Goal: Task Accomplishment & Management: Manage account settings

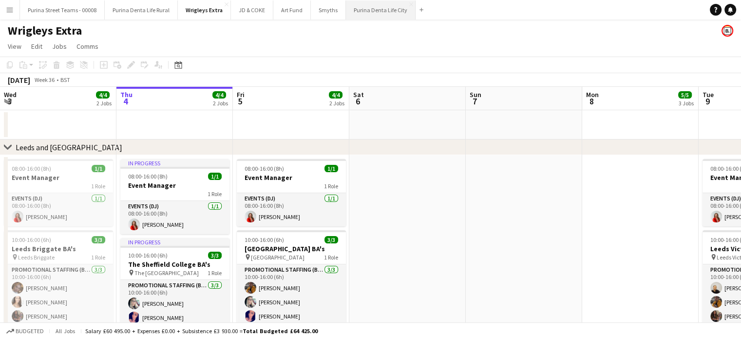
click at [376, 13] on button "Purina Denta Life City Close" at bounding box center [381, 9] width 70 height 19
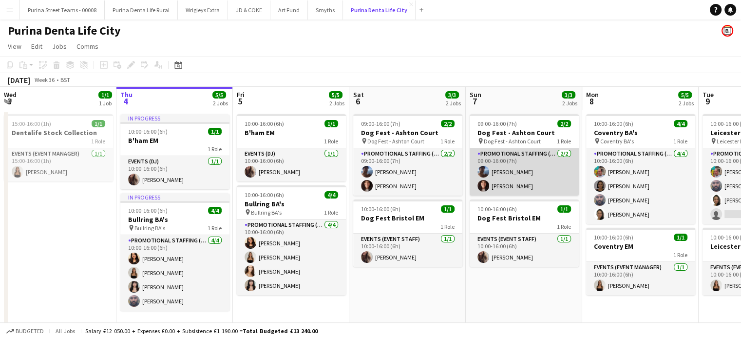
scroll to position [9, 0]
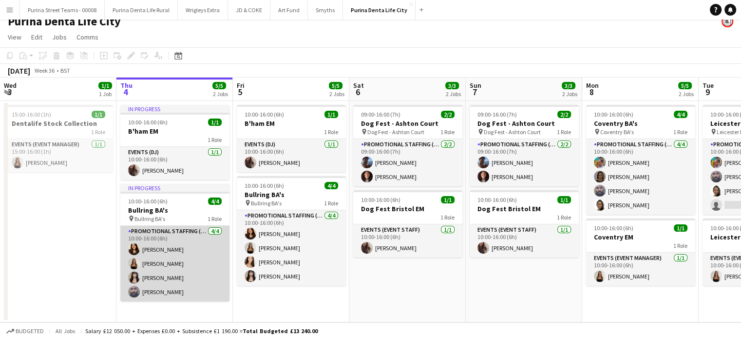
click at [168, 248] on app-card-role "Promotional Staffing (Brand Ambassadors) [DATE] 10:00-16:00 (6h) [PERSON_NAME] …" at bounding box center [174, 264] width 109 height 76
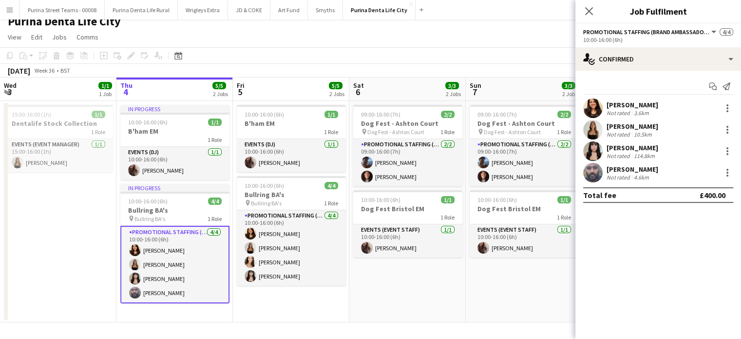
click at [641, 104] on div "[PERSON_NAME]" at bounding box center [633, 104] width 52 height 9
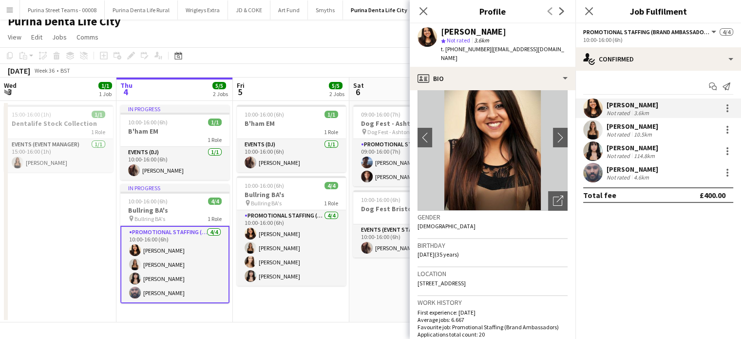
scroll to position [49, 0]
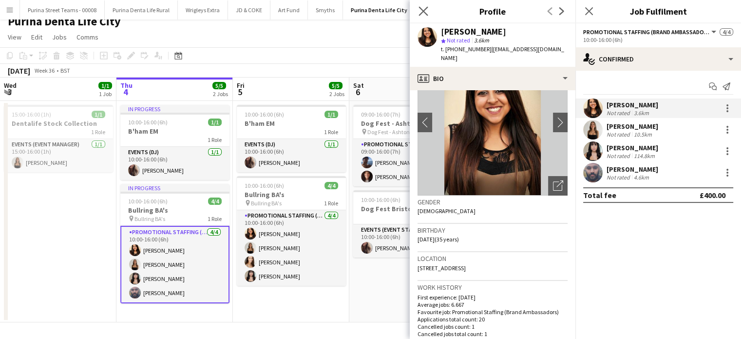
click at [429, 12] on app-icon "Close pop-in" at bounding box center [424, 11] width 14 height 14
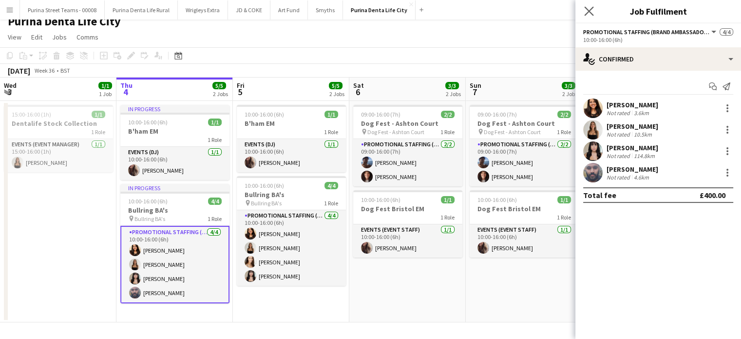
click at [584, 7] on app-icon "Close pop-in" at bounding box center [589, 11] width 14 height 14
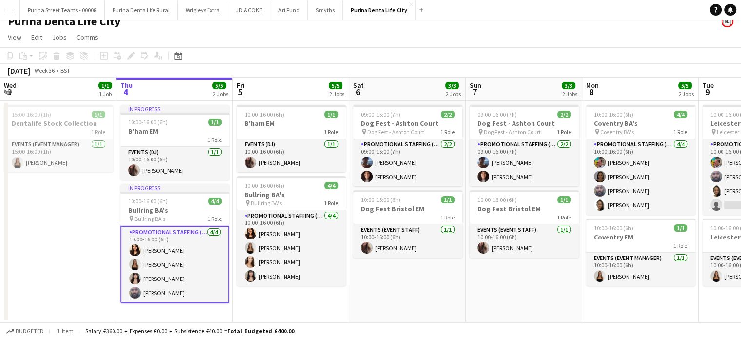
click at [526, 302] on app-date-cell "09:00-16:00 (7h) 2/2 Dog Fest - Ashton Court pin Dog Fest - Ashton Court 1 Role…" at bounding box center [524, 211] width 116 height 221
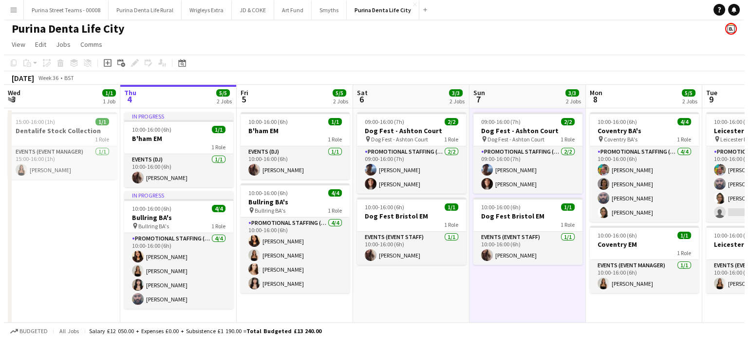
scroll to position [0, 0]
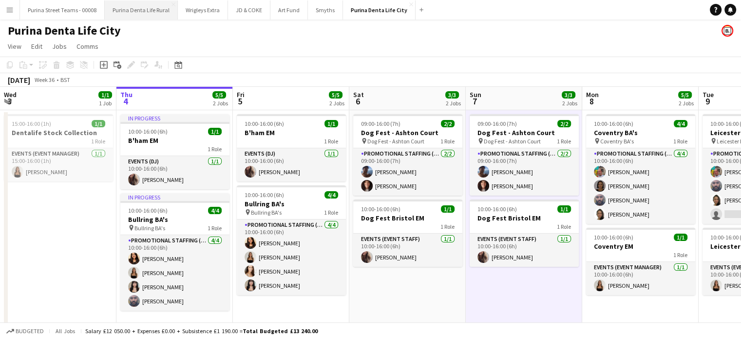
click at [142, 10] on button "Purina Denta Life Rural Close" at bounding box center [141, 9] width 73 height 19
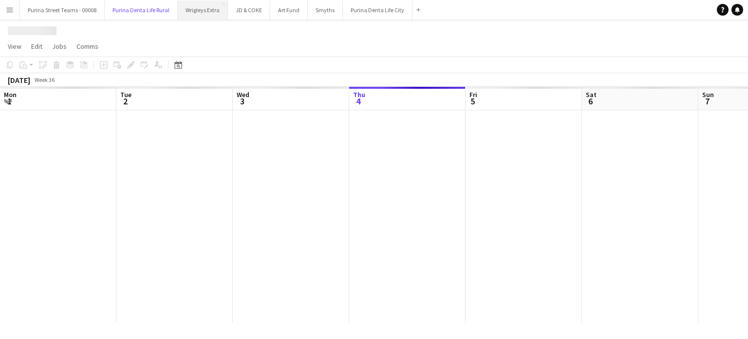
scroll to position [0, 233]
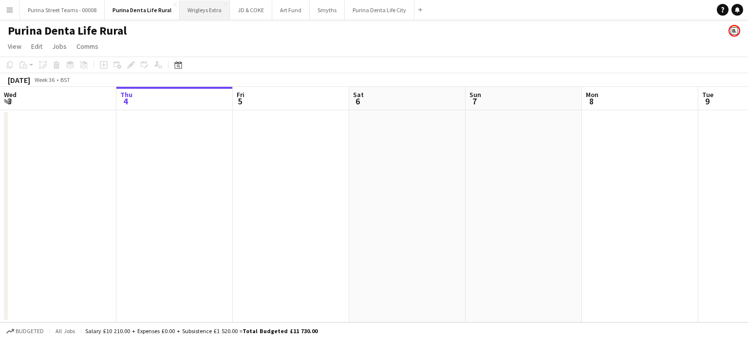
click at [190, 11] on button "Wrigleys Extra Close" at bounding box center [205, 9] width 50 height 19
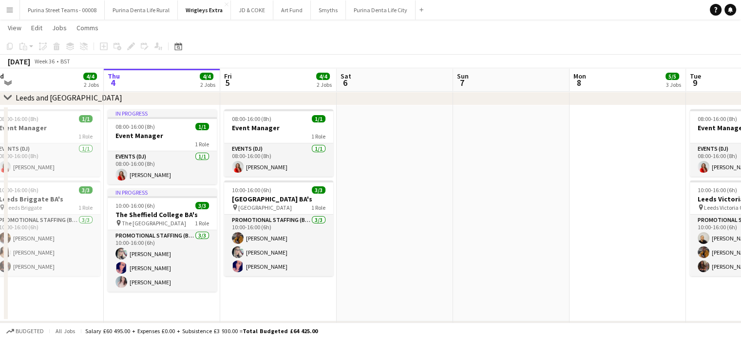
scroll to position [0, 299]
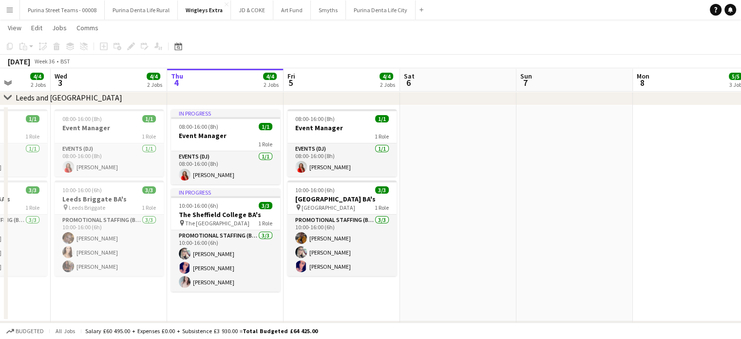
drag, startPoint x: 385, startPoint y: 209, endPoint x: 515, endPoint y: 210, distance: 129.1
click at [515, 210] on app-calendar-viewport "Sun 31 Mon 1 4/4 2 Jobs Tue 2 4/4 2 Jobs Wed 3 4/4 2 Jobs Thu 4 4/4 2 Jobs Fri …" at bounding box center [370, 344] width 741 height 710
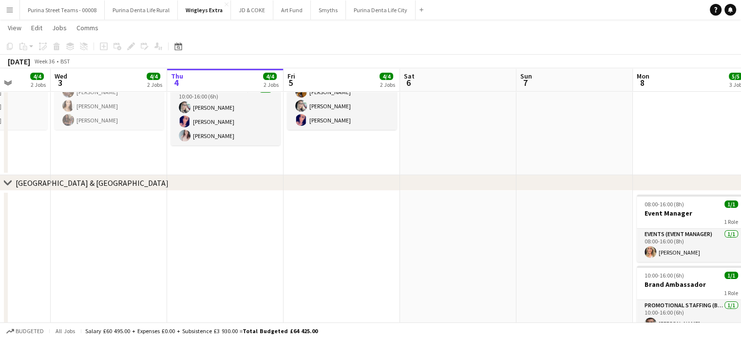
scroll to position [0, 267]
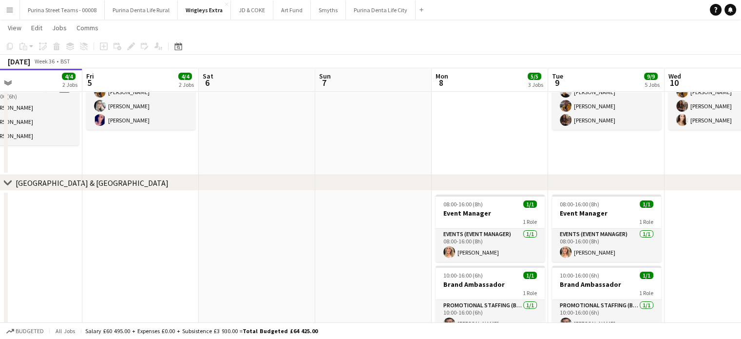
drag, startPoint x: 507, startPoint y: 222, endPoint x: 291, endPoint y: 189, distance: 217.8
click at [291, 189] on div "chevron-right [GEOGRAPHIC_DATA] and [GEOGRAPHIC_DATA] chevron-right [GEOGRAPHIC…" at bounding box center [370, 198] width 741 height 710
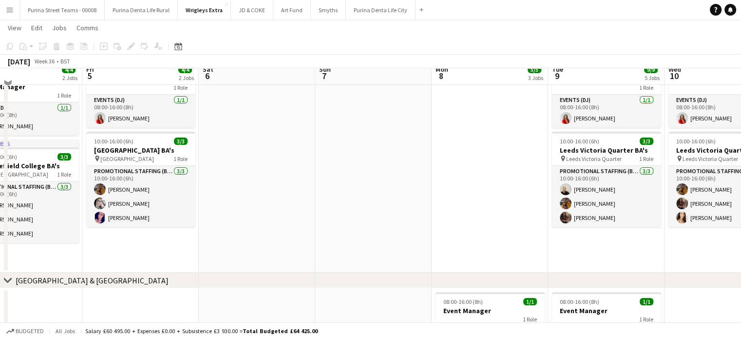
scroll to position [49, 0]
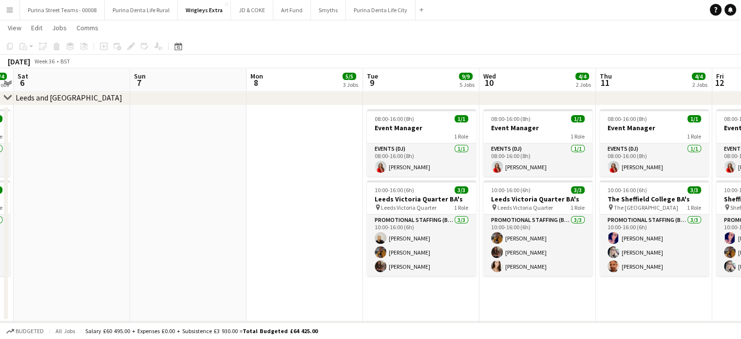
drag, startPoint x: 407, startPoint y: 196, endPoint x: 238, endPoint y: 203, distance: 169.7
click at [238, 203] on app-calendar-viewport "Tue 2 4/4 2 Jobs Wed 3 4/4 2 Jobs Thu 4 4/4 2 Jobs Fri 5 4/4 2 Jobs Sat 6 Sun 7…" at bounding box center [370, 344] width 741 height 710
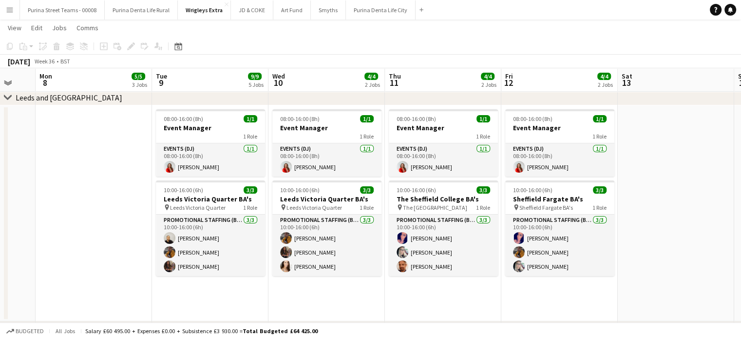
scroll to position [0, 435]
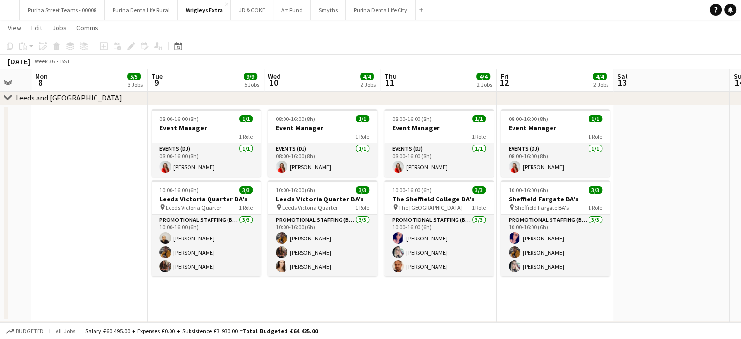
drag, startPoint x: 378, startPoint y: 194, endPoint x: 163, endPoint y: 192, distance: 215.4
click at [163, 192] on app-calendar-viewport "Thu 4 4/4 2 Jobs Fri 5 4/4 2 Jobs Sat 6 Sun 7 Mon 8 5/5 3 Jobs Tue 9 9/9 5 Jobs…" at bounding box center [370, 344] width 741 height 710
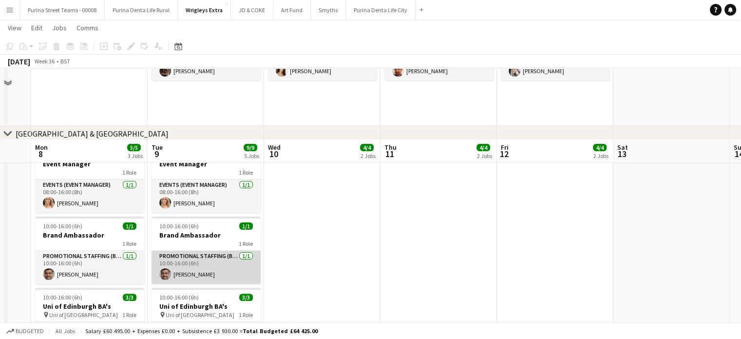
scroll to position [425, 0]
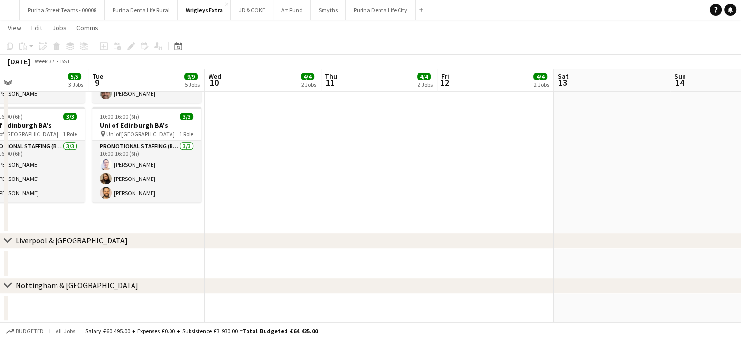
drag, startPoint x: 260, startPoint y: 264, endPoint x: 72, endPoint y: 253, distance: 188.4
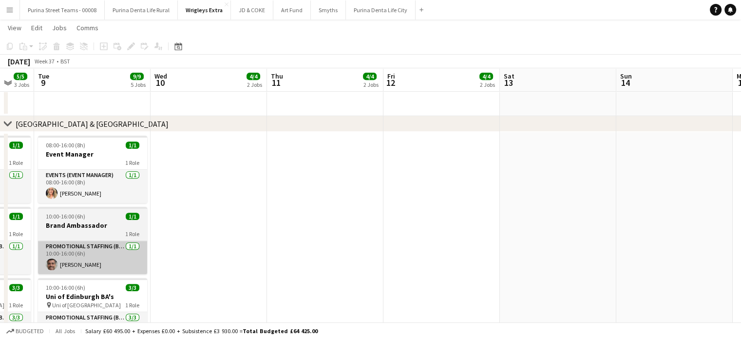
drag, startPoint x: 396, startPoint y: 258, endPoint x: 138, endPoint y: 247, distance: 257.5
click at [575, 248] on app-calendar-viewport "Sun 7 Mon 8 5/5 3 Jobs Tue 9 9/9 5 Jobs Wed 10 4/4 2 Jobs Thu 11 4/4 2 Jobs Fri…" at bounding box center [370, 253] width 741 height 1280
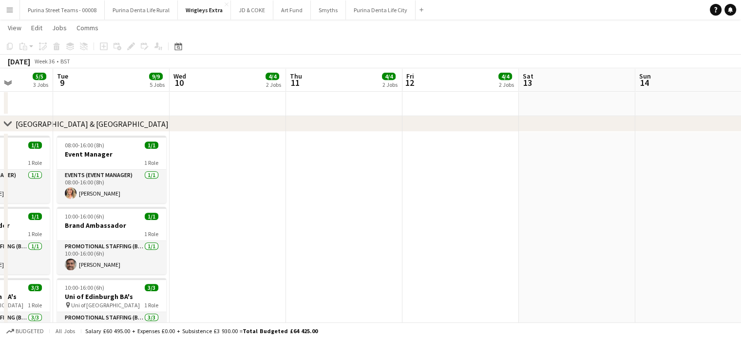
drag, startPoint x: 212, startPoint y: 255, endPoint x: 206, endPoint y: 249, distance: 8.6
click at [485, 239] on app-calendar-viewport "Sat 6 Sun 7 Mon 8 5/5 3 Jobs Tue 9 9/9 5 Jobs Wed 10 4/4 2 Jobs Thu 11 4/4 2 Jo…" at bounding box center [370, 253] width 741 height 1280
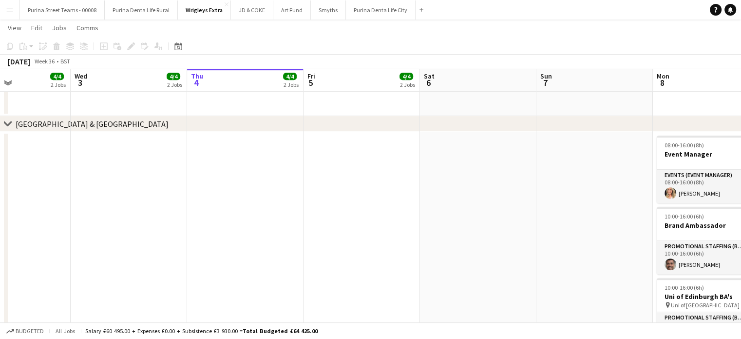
drag, startPoint x: 269, startPoint y: 230, endPoint x: 451, endPoint y: 230, distance: 182.3
click at [451, 230] on app-calendar-viewport "Sun 31 Mon 1 4/4 2 Jobs Tue 2 4/4 2 Jobs Wed 3 4/4 2 Jobs Thu 4 4/4 2 Jobs Fri …" at bounding box center [370, 253] width 741 height 1280
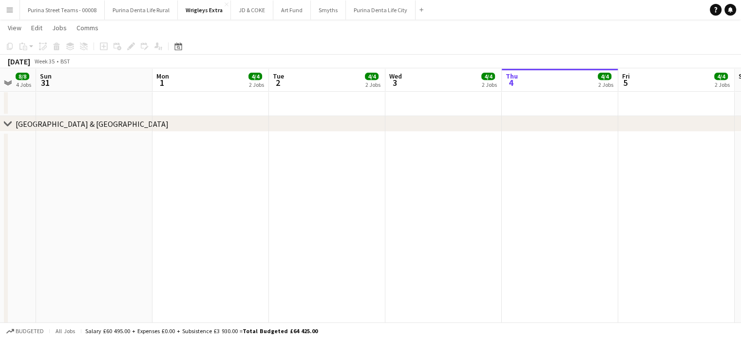
drag, startPoint x: 94, startPoint y: 236, endPoint x: 408, endPoint y: 212, distance: 315.2
click at [408, 212] on app-calendar-viewport "Fri 29 4/4 2 Jobs Sat 30 8/8 4 Jobs Sun 31 Mon 1 4/4 2 Jobs Tue 2 4/4 2 Jobs We…" at bounding box center [370, 253] width 741 height 1280
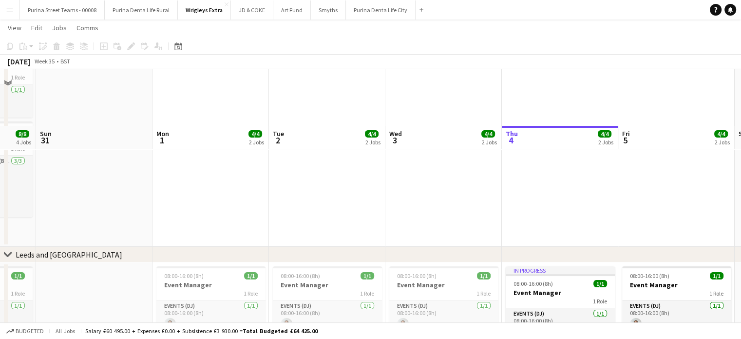
scroll to position [0, 0]
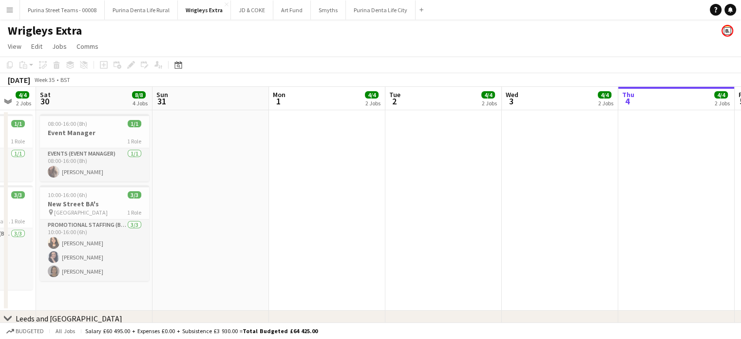
drag, startPoint x: 535, startPoint y: 213, endPoint x: 410, endPoint y: 214, distance: 124.8
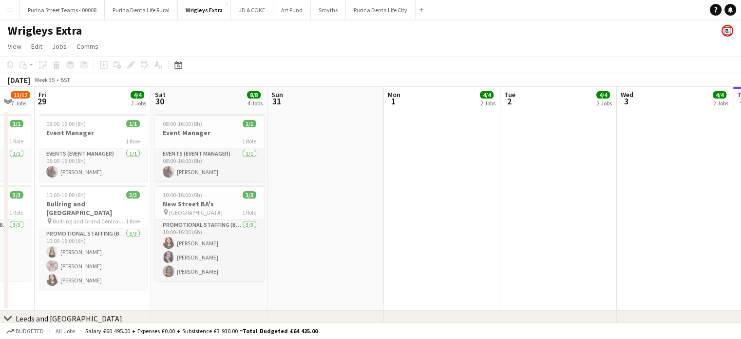
scroll to position [0, 273]
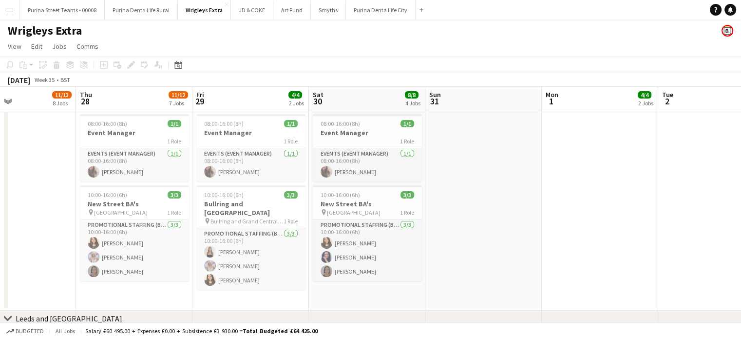
drag, startPoint x: 365, startPoint y: 218, endPoint x: 501, endPoint y: 212, distance: 136.6
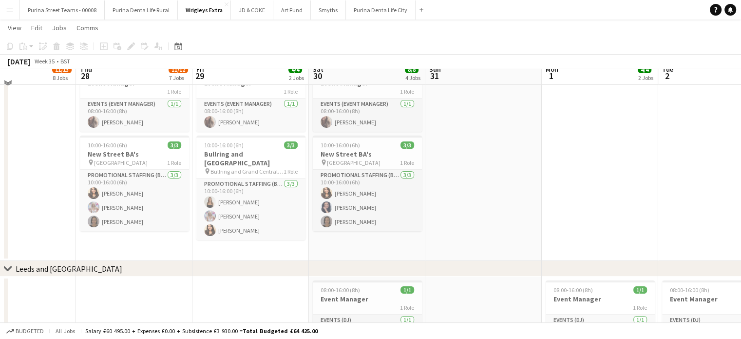
scroll to position [0, 0]
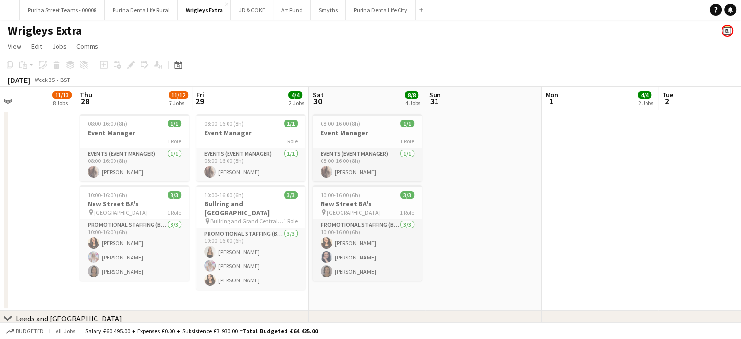
click at [464, 196] on app-date-cell at bounding box center [483, 210] width 116 height 200
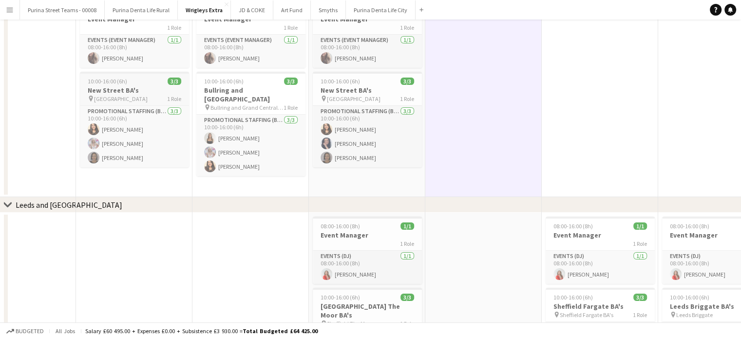
scroll to position [195, 0]
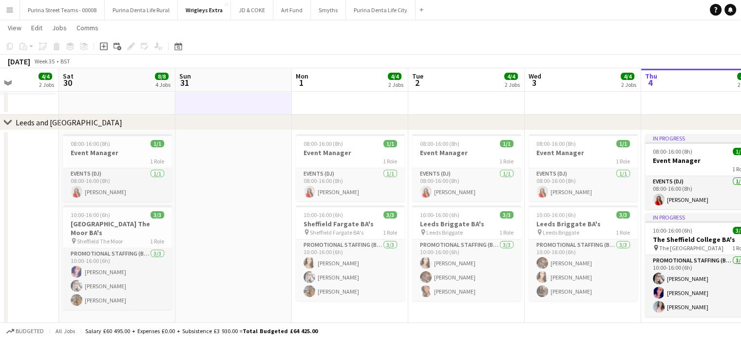
drag, startPoint x: 397, startPoint y: 202, endPoint x: 249, endPoint y: 185, distance: 148.7
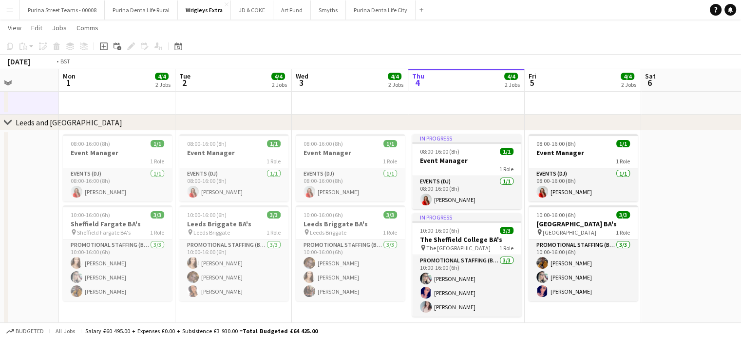
scroll to position [0, 382]
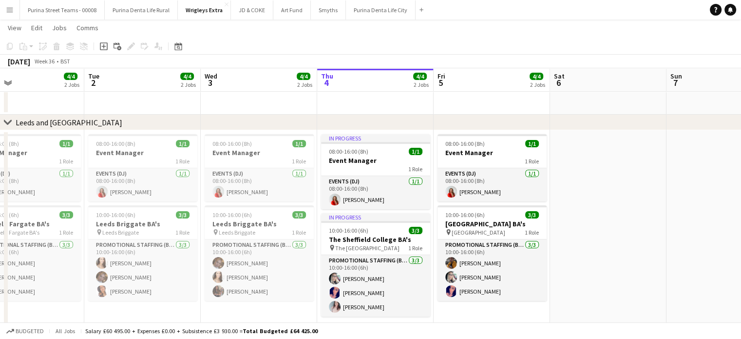
drag, startPoint x: 357, startPoint y: 185, endPoint x: 228, endPoint y: 184, distance: 129.1
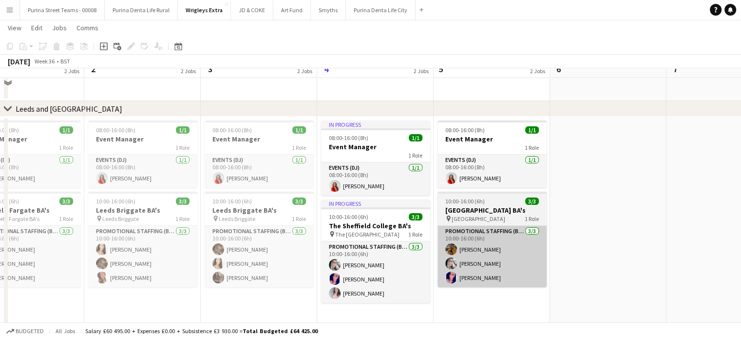
scroll to position [195, 0]
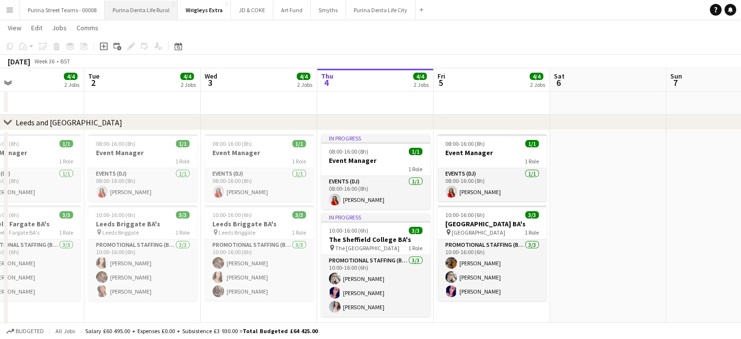
click at [143, 6] on button "Purina Denta Life Rural Close" at bounding box center [141, 9] width 73 height 19
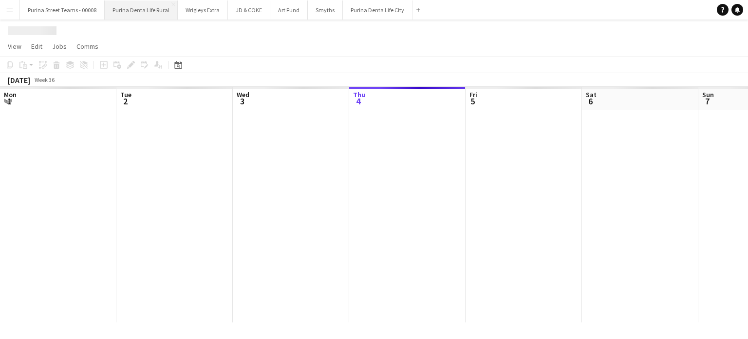
scroll to position [0, 233]
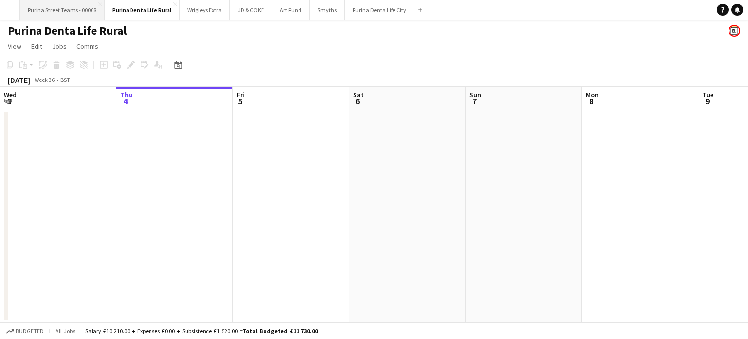
click at [72, 13] on button "Purina Street Teams - 00008 Close" at bounding box center [62, 9] width 85 height 19
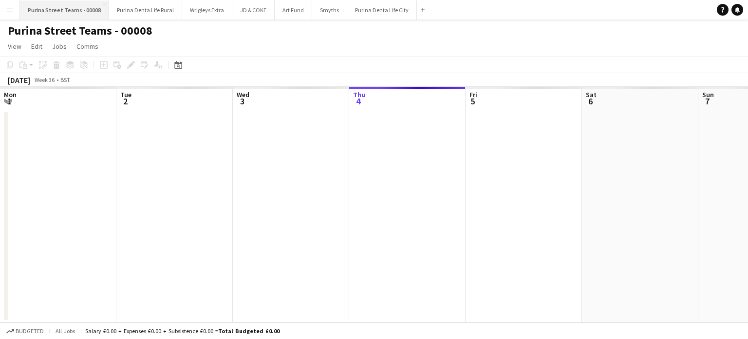
scroll to position [0, 233]
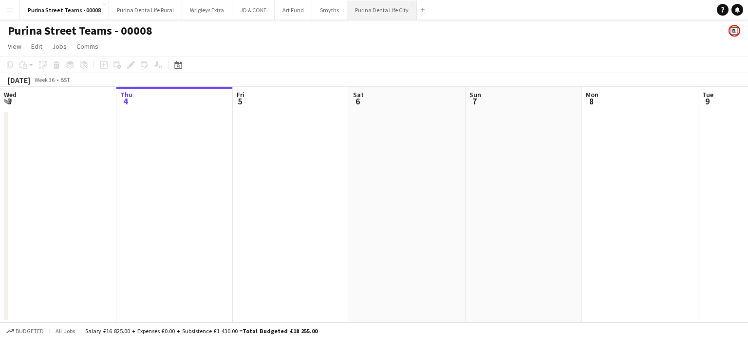
click at [370, 11] on button "Purina Denta Life City Close" at bounding box center [382, 9] width 70 height 19
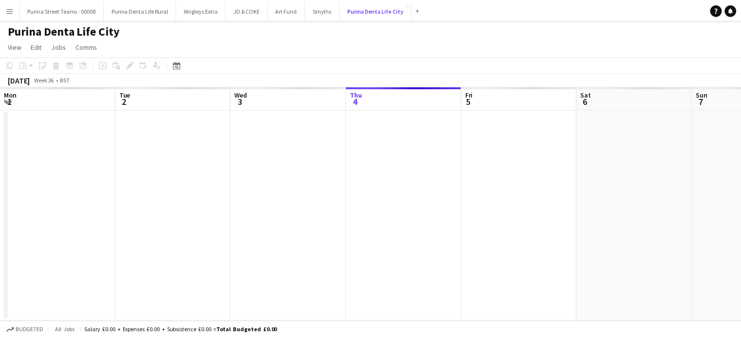
scroll to position [0, 233]
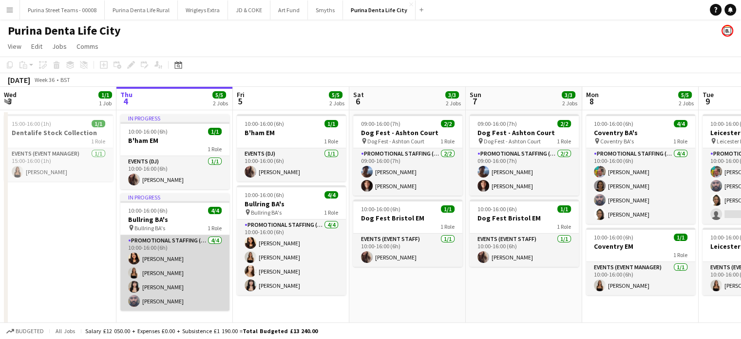
click at [175, 286] on app-card-role "Promotional Staffing (Brand Ambassadors) [DATE] 10:00-16:00 (6h) [PERSON_NAME] …" at bounding box center [174, 273] width 109 height 76
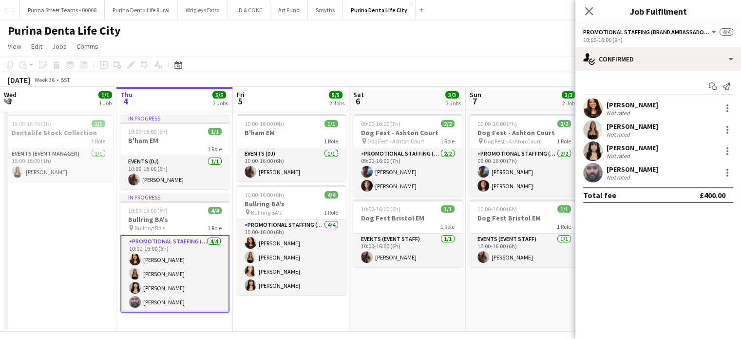
click at [167, 288] on app-card-role "Promotional Staffing (Brand Ambassadors) [DATE] 10:00-16:00 (6h) [PERSON_NAME] …" at bounding box center [174, 273] width 109 height 77
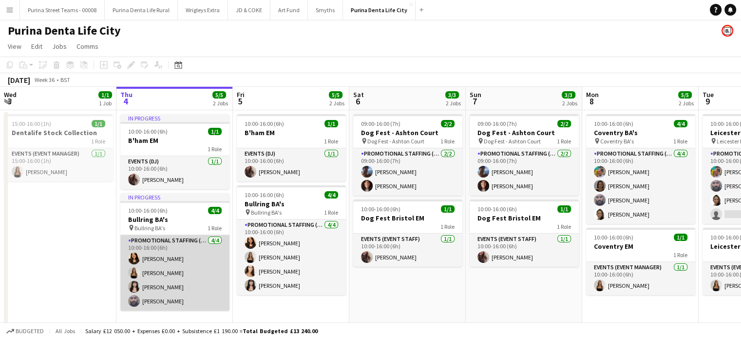
click at [160, 282] on app-card-role "Promotional Staffing (Brand Ambassadors) [DATE] 10:00-16:00 (6h) [PERSON_NAME] …" at bounding box center [174, 273] width 109 height 76
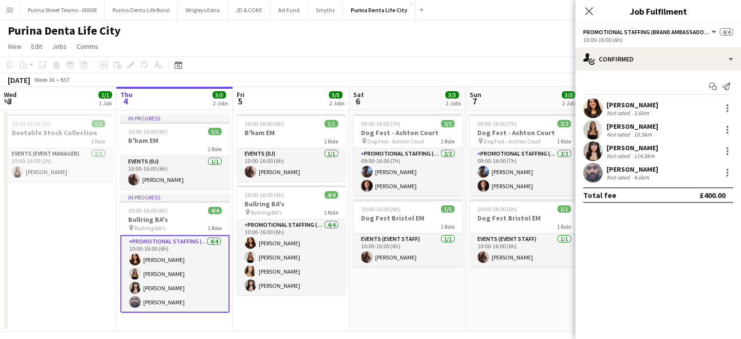
click at [622, 143] on div "[PERSON_NAME]" at bounding box center [633, 147] width 52 height 9
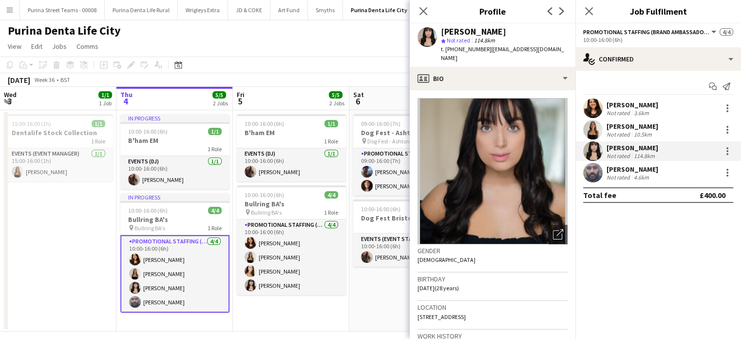
scroll to position [49, 0]
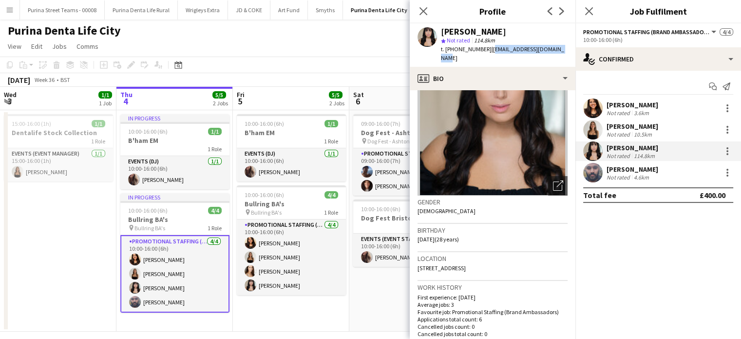
drag, startPoint x: 487, startPoint y: 48, endPoint x: 567, endPoint y: 46, distance: 80.4
click at [567, 46] on div "[PERSON_NAME] star Not rated 114.8km t. [PHONE_NUMBER] | [EMAIL_ADDRESS][DOMAIN…" at bounding box center [493, 44] width 166 height 43
copy span "[EMAIL_ADDRESS][DOMAIN_NAME]"
click at [101, 268] on app-date-cell "15:00-16:00 (1h) 1/1 Dentalife Stock Collection 1 Role Events (Event Manager) […" at bounding box center [58, 220] width 116 height 221
